Goal: Task Accomplishment & Management: Use online tool/utility

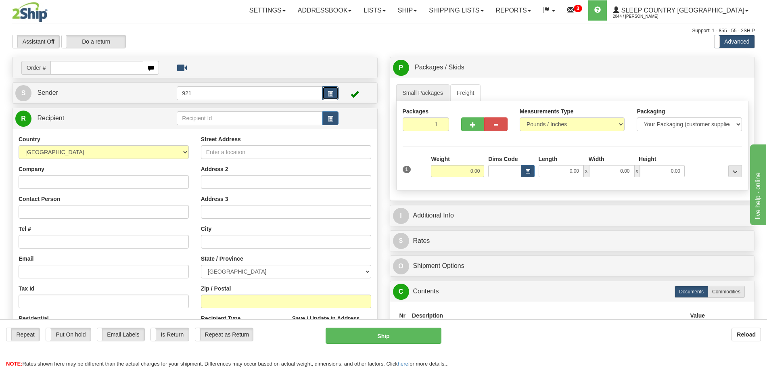
click at [329, 91] on span "button" at bounding box center [331, 93] width 6 height 5
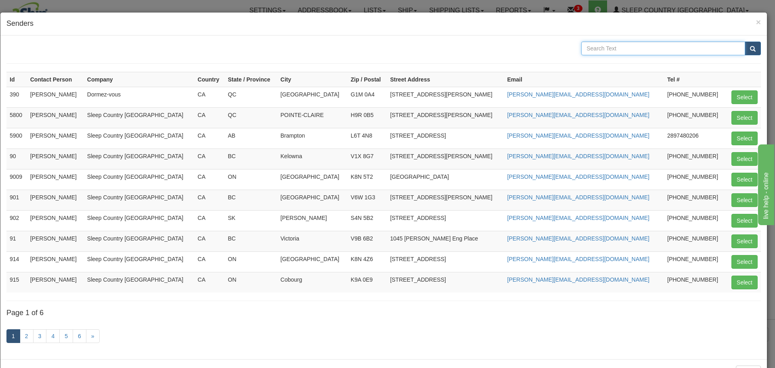
click at [628, 52] on input "text" at bounding box center [663, 49] width 164 height 14
type input "zin"
click at [745, 42] on button "submit" at bounding box center [753, 49] width 16 height 14
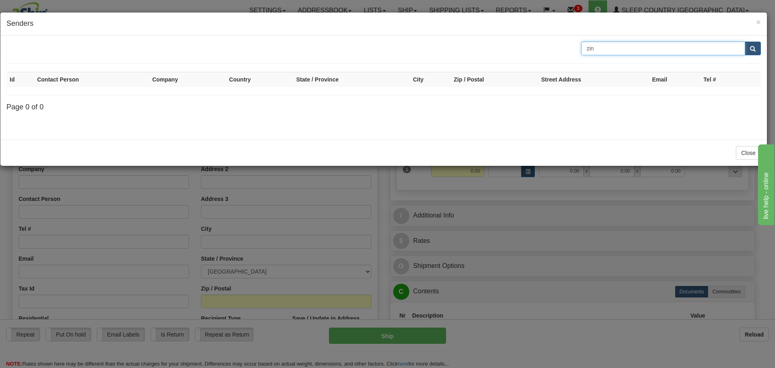
drag, startPoint x: 597, startPoint y: 51, endPoint x: 502, endPoint y: 51, distance: 94.9
click at [502, 51] on div "zin" at bounding box center [383, 49] width 767 height 14
type input "7635"
click at [745, 42] on button "submit" at bounding box center [753, 49] width 16 height 14
drag, startPoint x: 605, startPoint y: 52, endPoint x: 474, endPoint y: 58, distance: 131.7
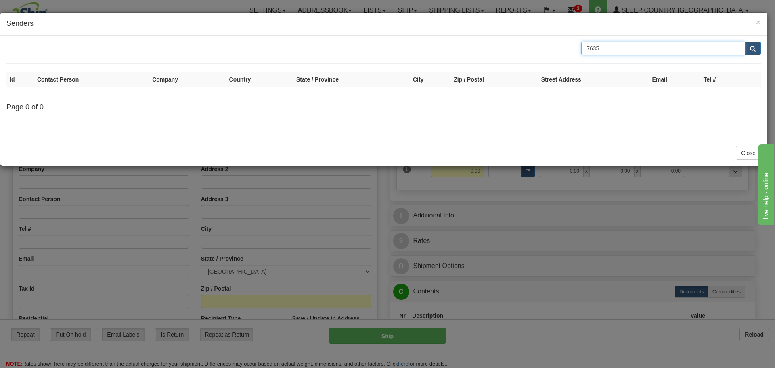
click at [474, 58] on form "7635" at bounding box center [383, 53] width 755 height 22
type input "z"
type input "ZINUC"
click at [745, 42] on button "submit" at bounding box center [753, 49] width 16 height 14
click at [757, 50] on button "submit" at bounding box center [753, 49] width 16 height 14
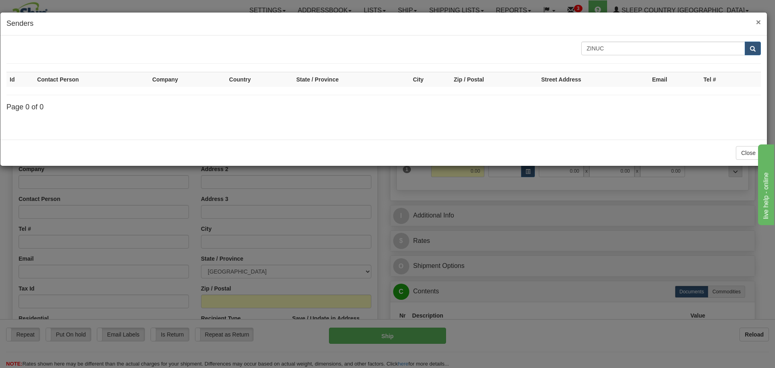
click at [759, 23] on span "×" at bounding box center [758, 21] width 5 height 9
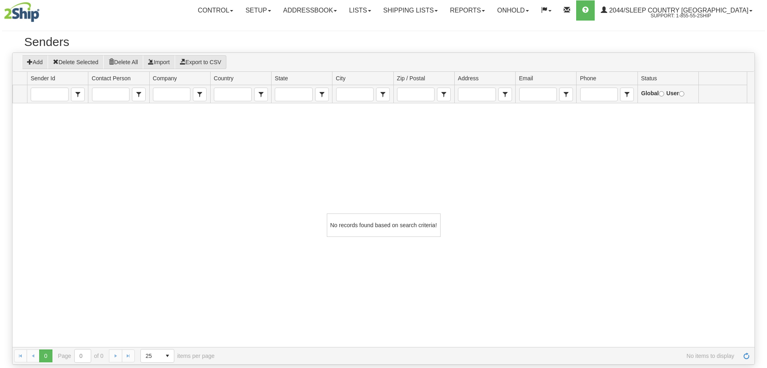
click at [344, 13] on link "Addressbook" at bounding box center [310, 10] width 66 height 20
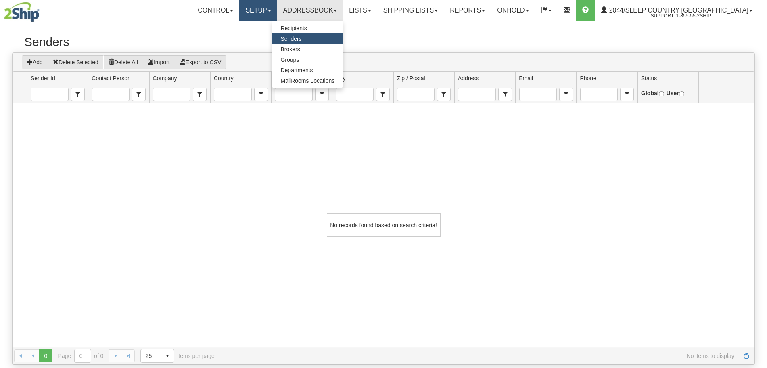
click at [277, 14] on link "Setup" at bounding box center [258, 10] width 38 height 20
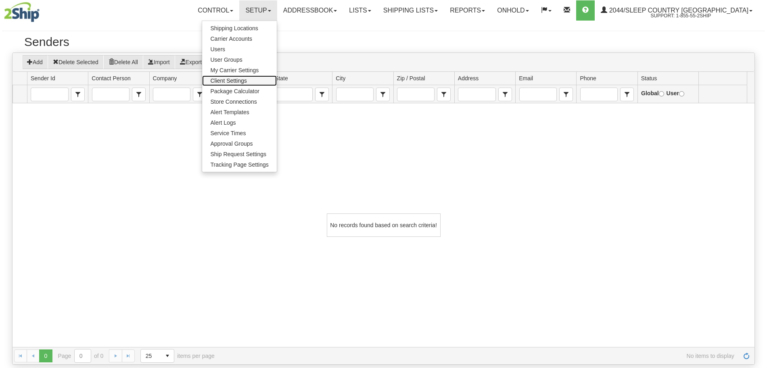
click at [247, 78] on span "Client Settings" at bounding box center [228, 81] width 36 height 6
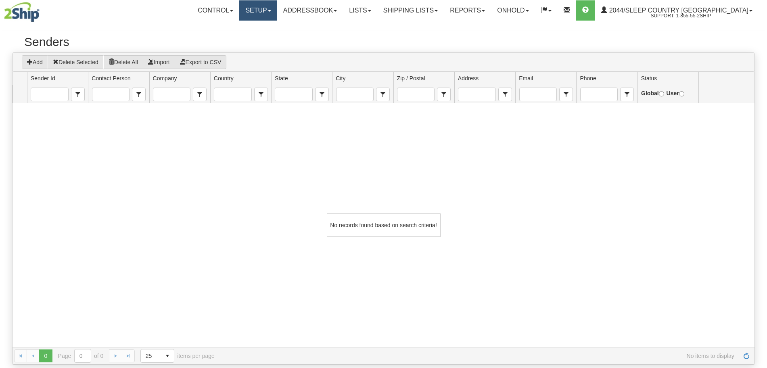
click at [269, 13] on link "Setup" at bounding box center [258, 10] width 38 height 20
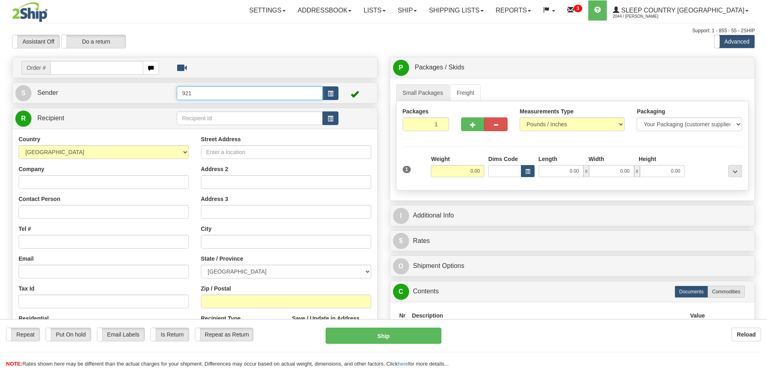
drag, startPoint x: 260, startPoint y: 87, endPoint x: 82, endPoint y: 86, distance: 178.9
click at [82, 86] on tr "S Sender 921" at bounding box center [194, 93] width 359 height 17
click button "Delete" at bounding box center [0, 0] width 0 height 0
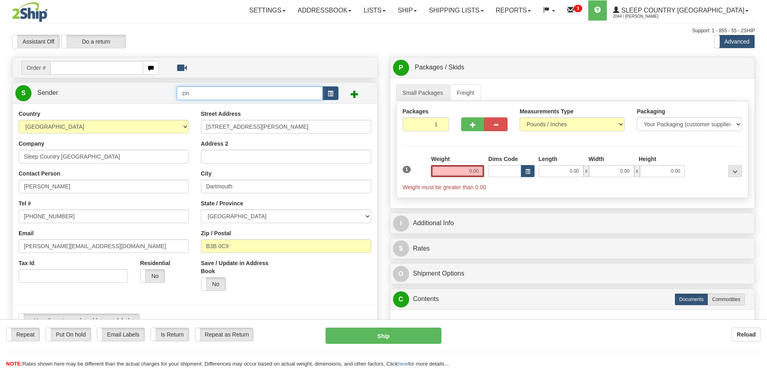
click at [245, 99] on input "zin" at bounding box center [250, 93] width 146 height 14
type input "zinu"
click button "Delete" at bounding box center [0, 0] width 0 height 0
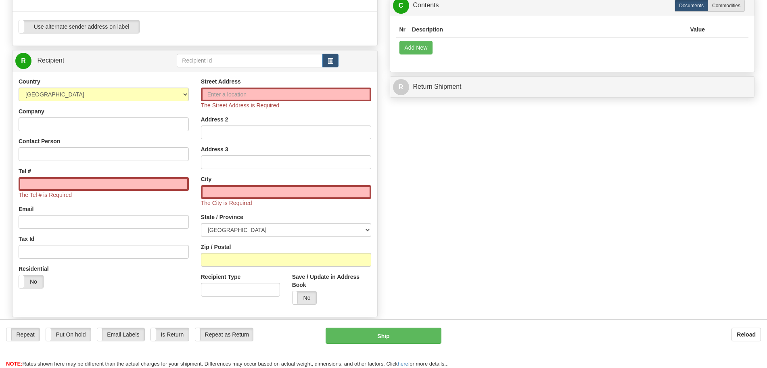
click at [240, 68] on td at bounding box center [257, 60] width 161 height 17
click at [239, 63] on input "text" at bounding box center [250, 61] width 146 height 14
type input "zinuc"
click button "Delete" at bounding box center [0, 0] width 0 height 0
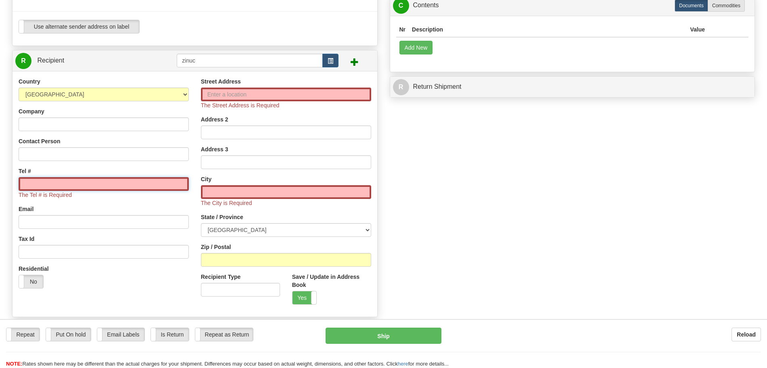
scroll to position [243, 0]
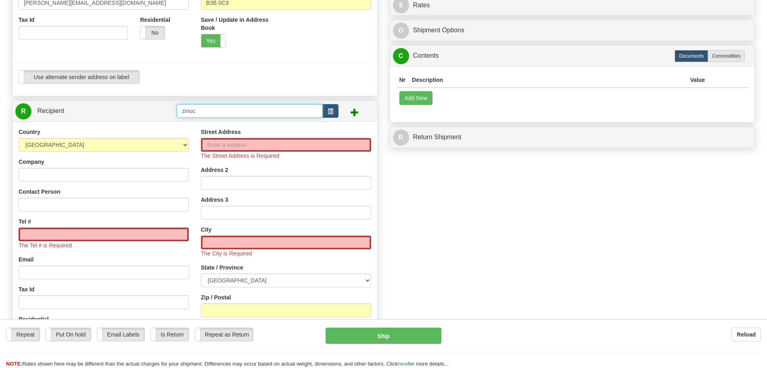
drag, startPoint x: 163, startPoint y: 112, endPoint x: 75, endPoint y: 114, distance: 88.4
click at [93, 113] on tr "R Recipient zinuc" at bounding box center [194, 111] width 359 height 17
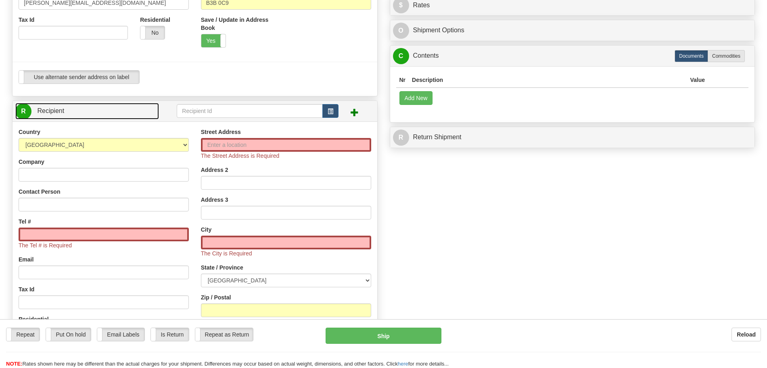
click at [58, 115] on link "R Recipient" at bounding box center [87, 111] width 144 height 17
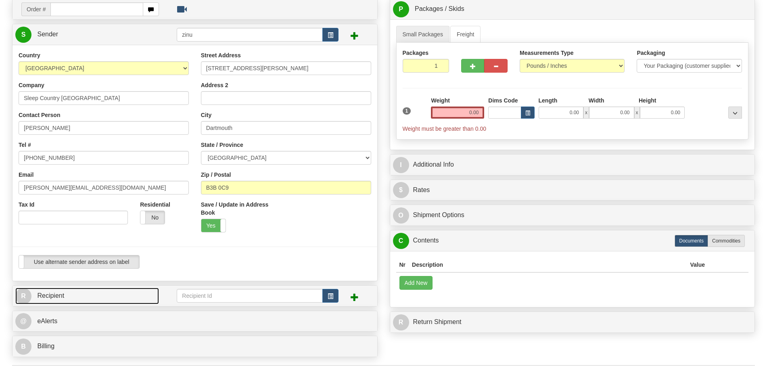
scroll to position [0, 0]
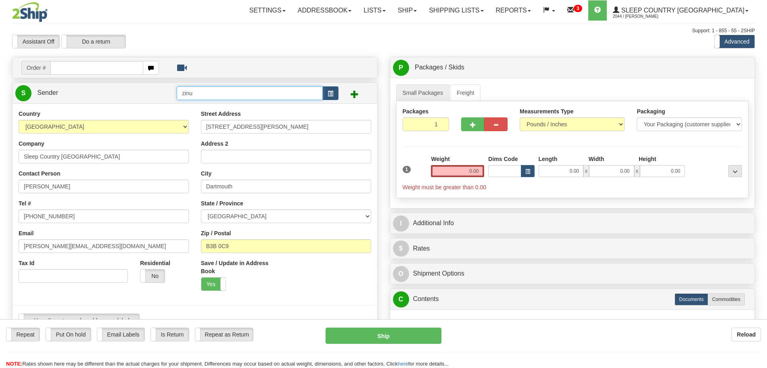
click at [220, 96] on input "zinu" at bounding box center [250, 93] width 146 height 14
click button "Delete" at bounding box center [0, 0] width 0 height 0
drag, startPoint x: 210, startPoint y: 93, endPoint x: 106, endPoint y: 95, distance: 103.4
click at [107, 94] on tr "S Sender zinuc" at bounding box center [194, 93] width 359 height 17
type input "7635"
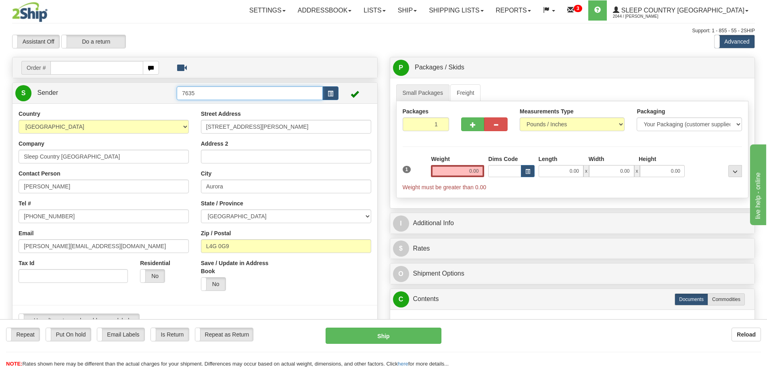
click button "Delete" at bounding box center [0, 0] width 0 height 0
click at [520, 137] on div "Packages 1 1" at bounding box center [573, 122] width 352 height 31
